Goal: Task Accomplishment & Management: Manage account settings

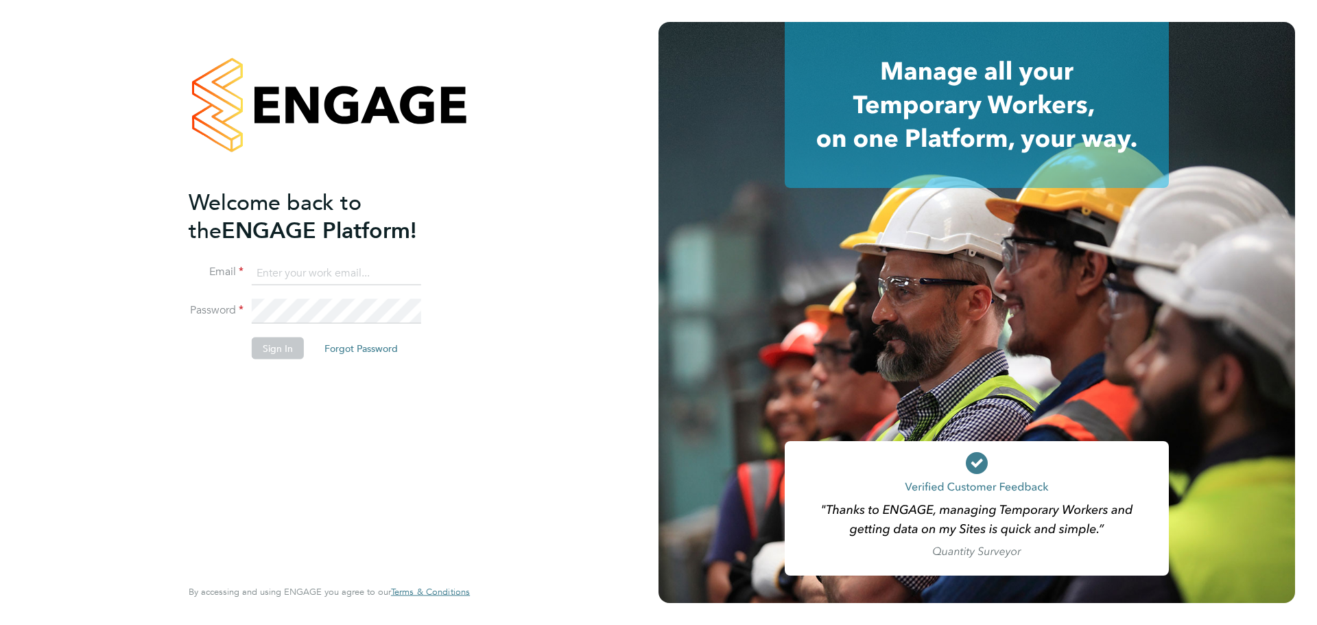
type input "[PERSON_NAME][EMAIL_ADDRESS][PERSON_NAME][PERSON_NAME][DOMAIN_NAME]"
click at [273, 357] on button "Sign In" at bounding box center [278, 348] width 52 height 22
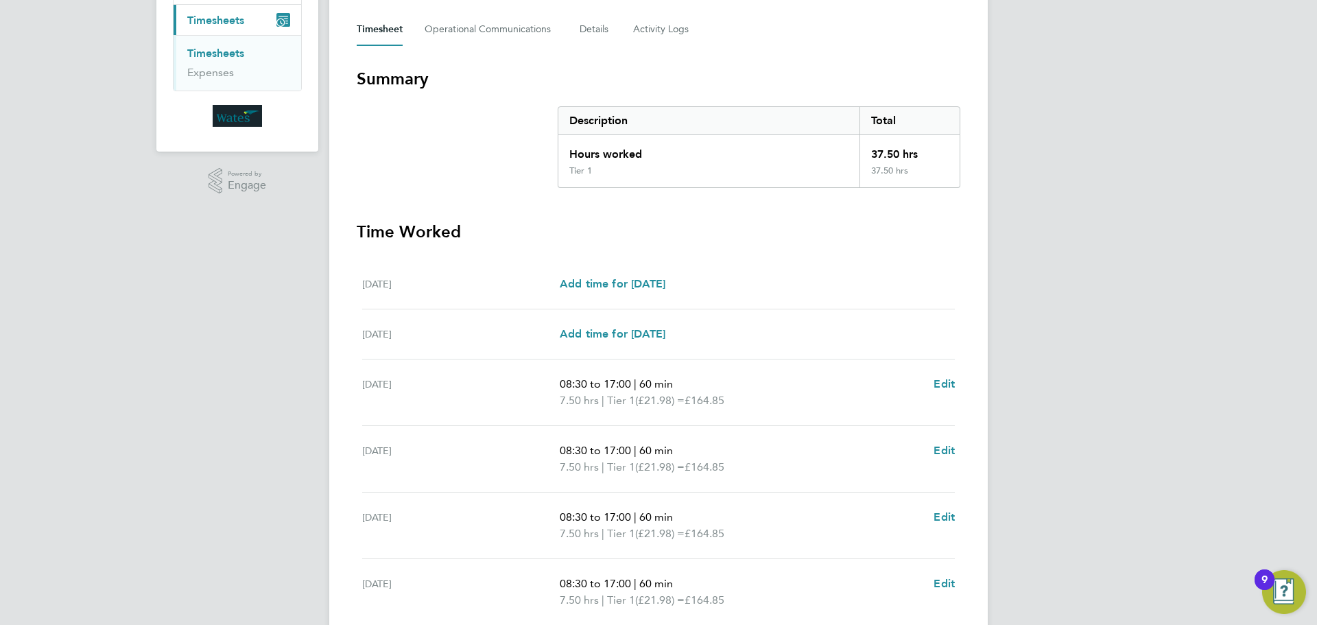
scroll to position [377, 0]
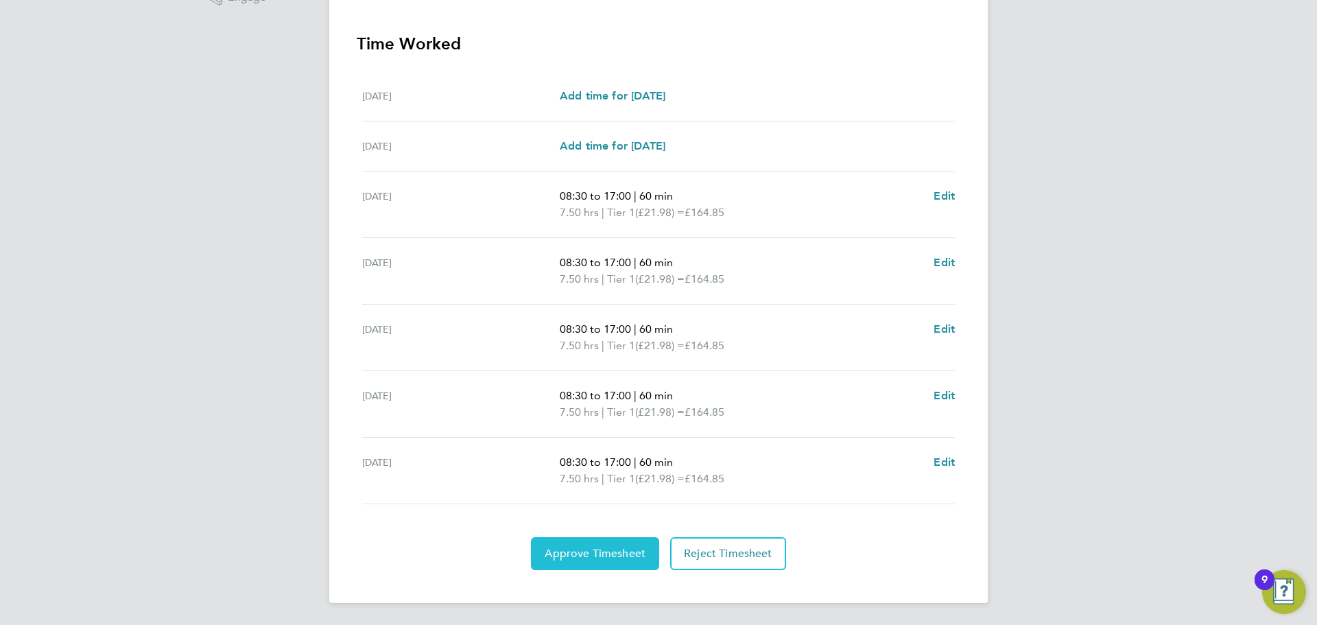
click at [613, 560] on button "Approve Timesheet" at bounding box center [595, 553] width 128 height 33
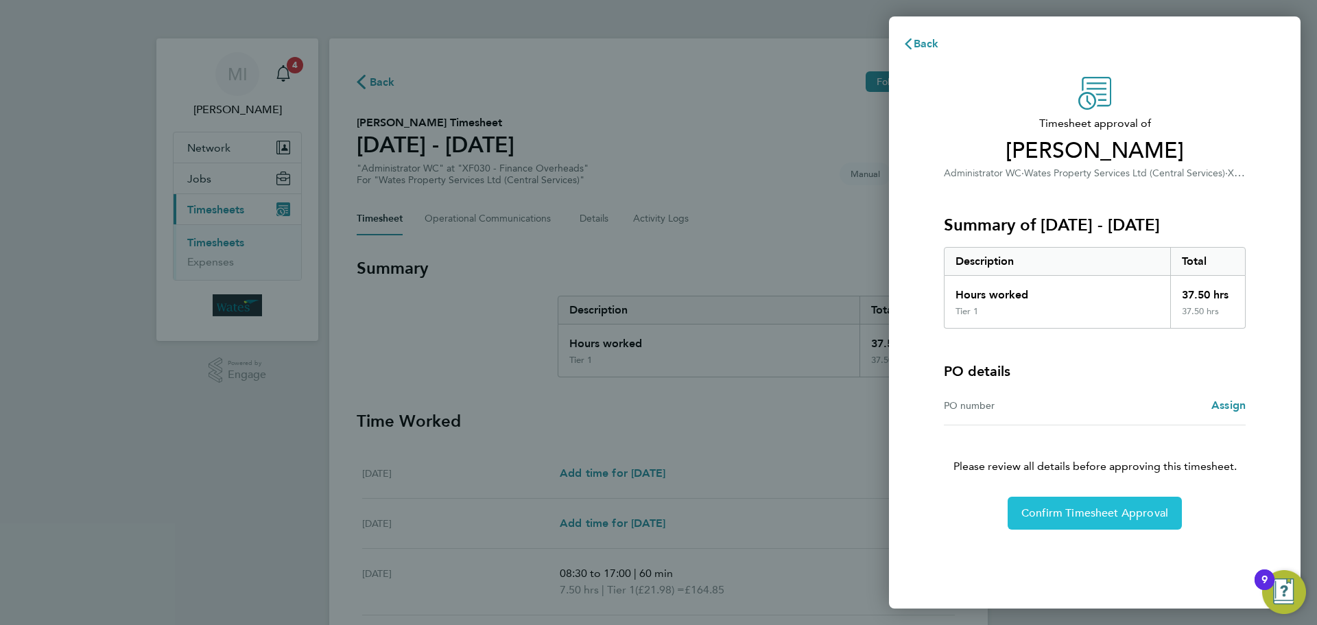
click at [1125, 509] on span "Confirm Timesheet Approval" at bounding box center [1094, 513] width 147 height 14
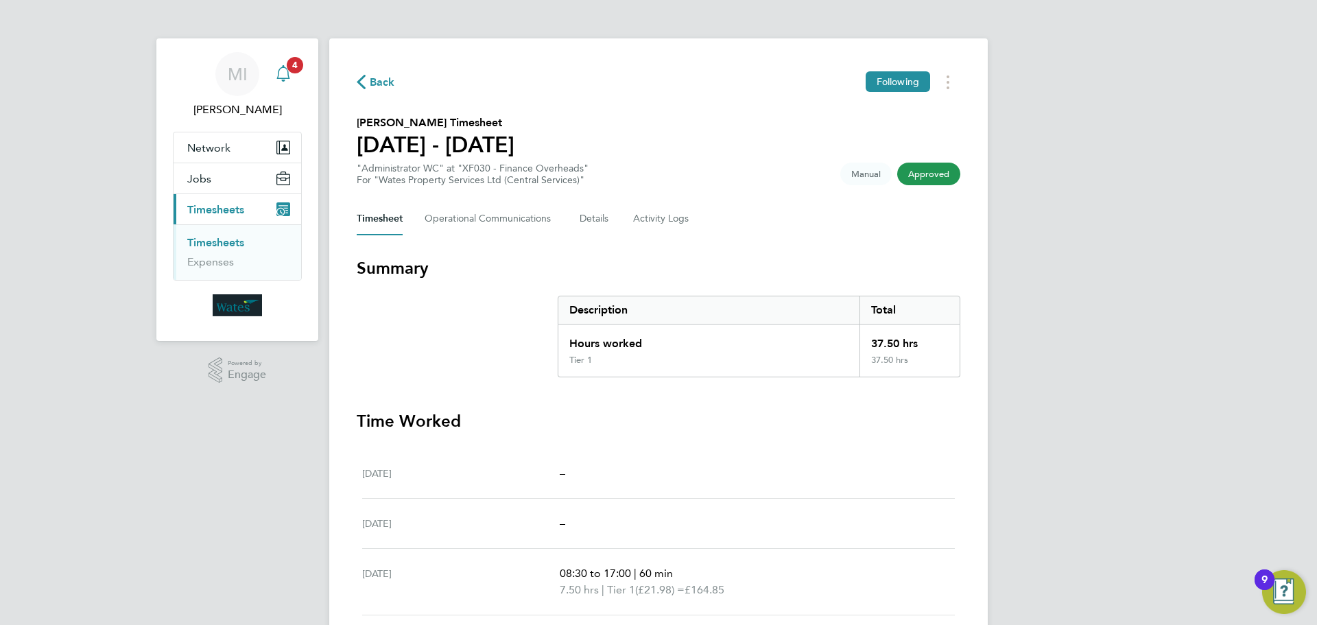
click at [288, 68] on span "4" at bounding box center [295, 65] width 16 height 16
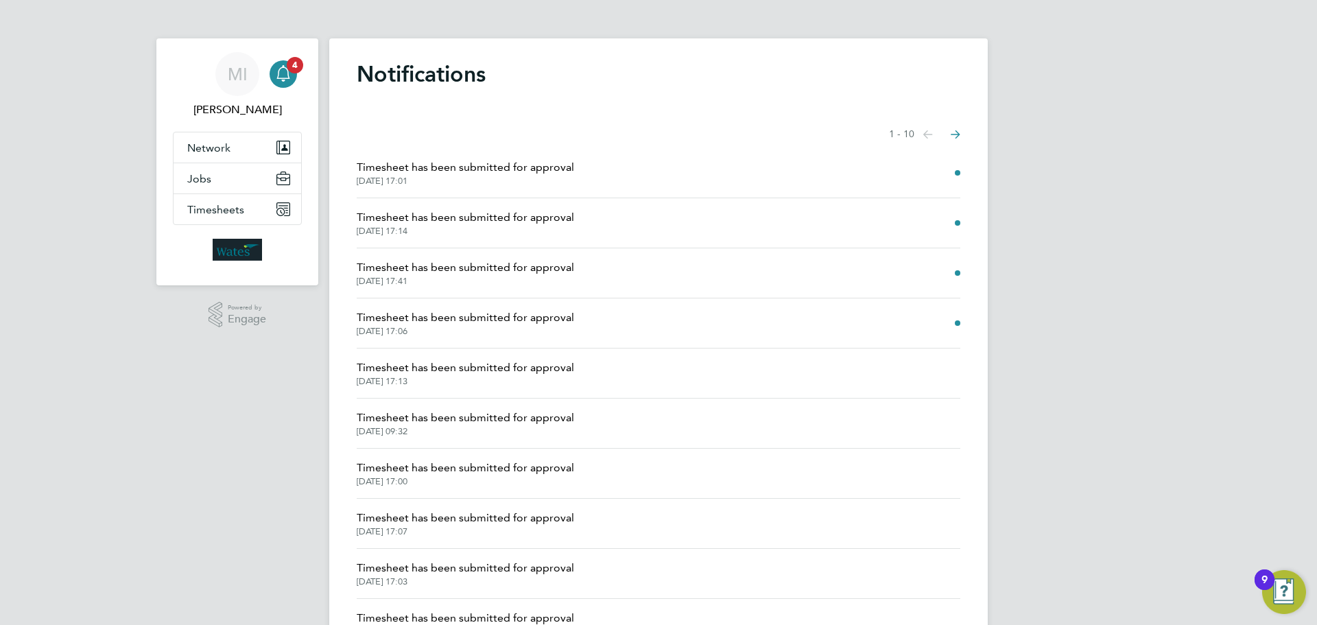
click at [504, 163] on span "Timesheet has been submitted for approval" at bounding box center [465, 167] width 217 height 16
click at [256, 70] on div "MI" at bounding box center [237, 74] width 44 height 44
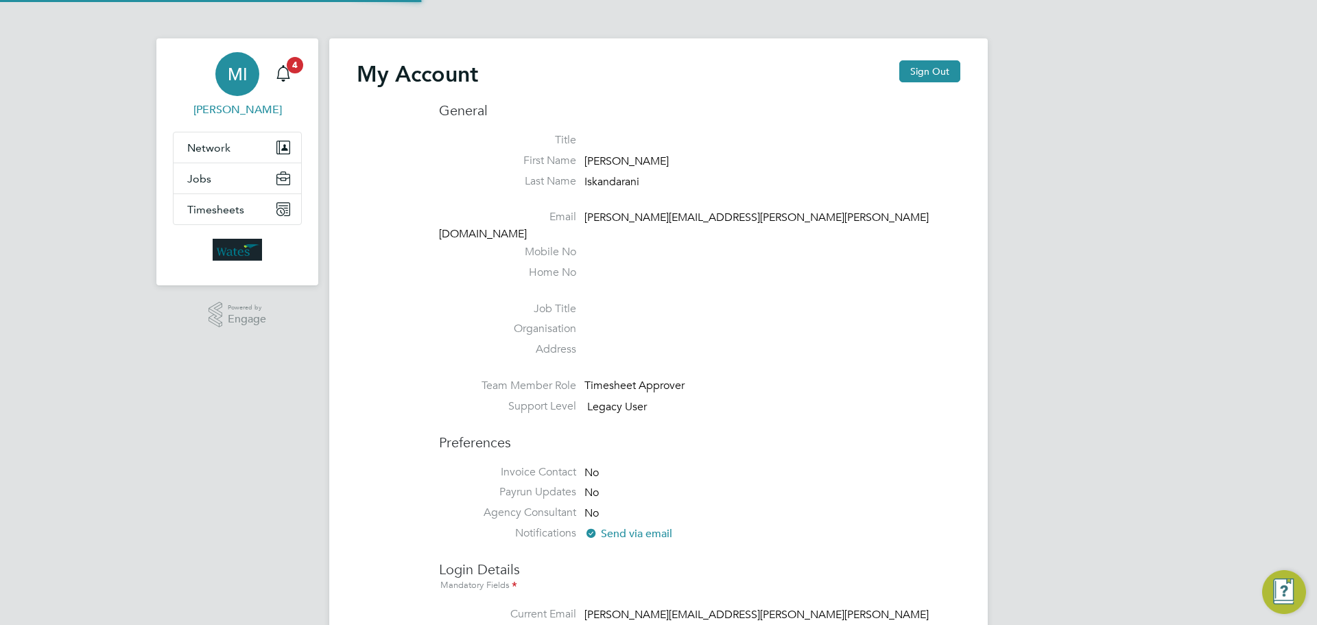
type input "[PERSON_NAME][EMAIL_ADDRESS][PERSON_NAME][PERSON_NAME][DOMAIN_NAME]"
